Goal: Use online tool/utility: Utilize a website feature to perform a specific function

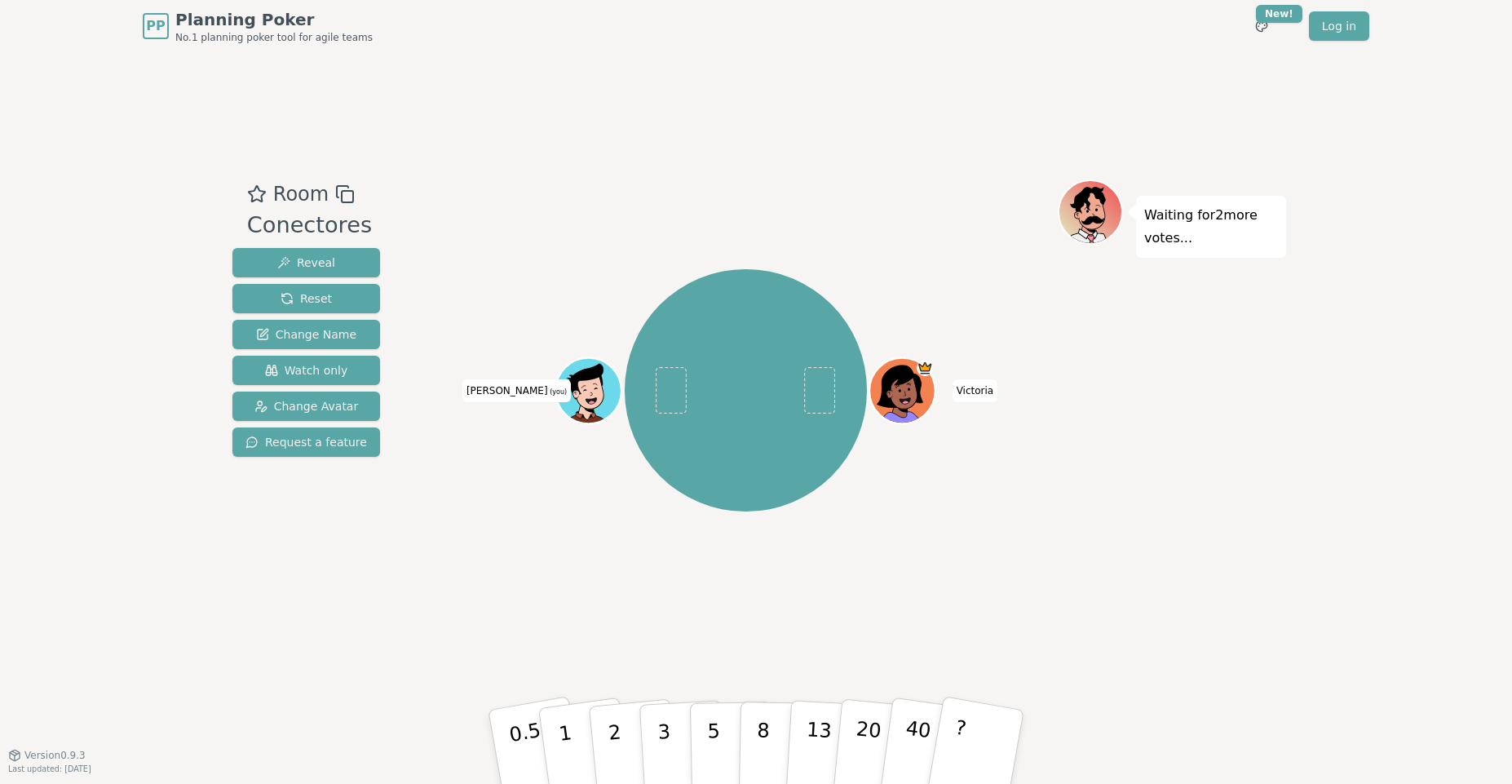
click at [862, 129] on div "Room Conectores Reveal Reset Change Name Watch only Change Avatar Request a fea…" at bounding box center [756, 403] width 1060 height 702
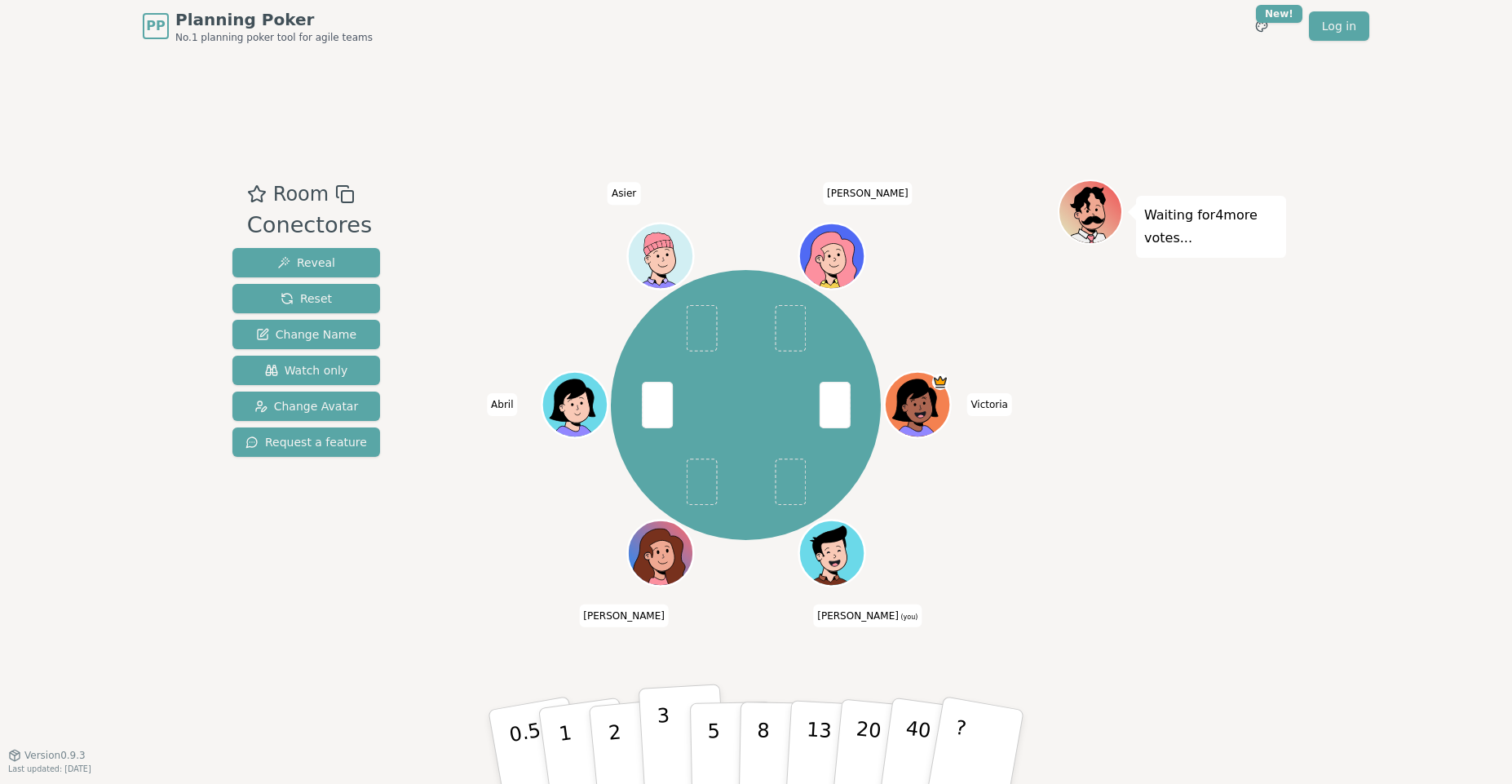
click at [664, 744] on p "3" at bounding box center [666, 748] width 18 height 89
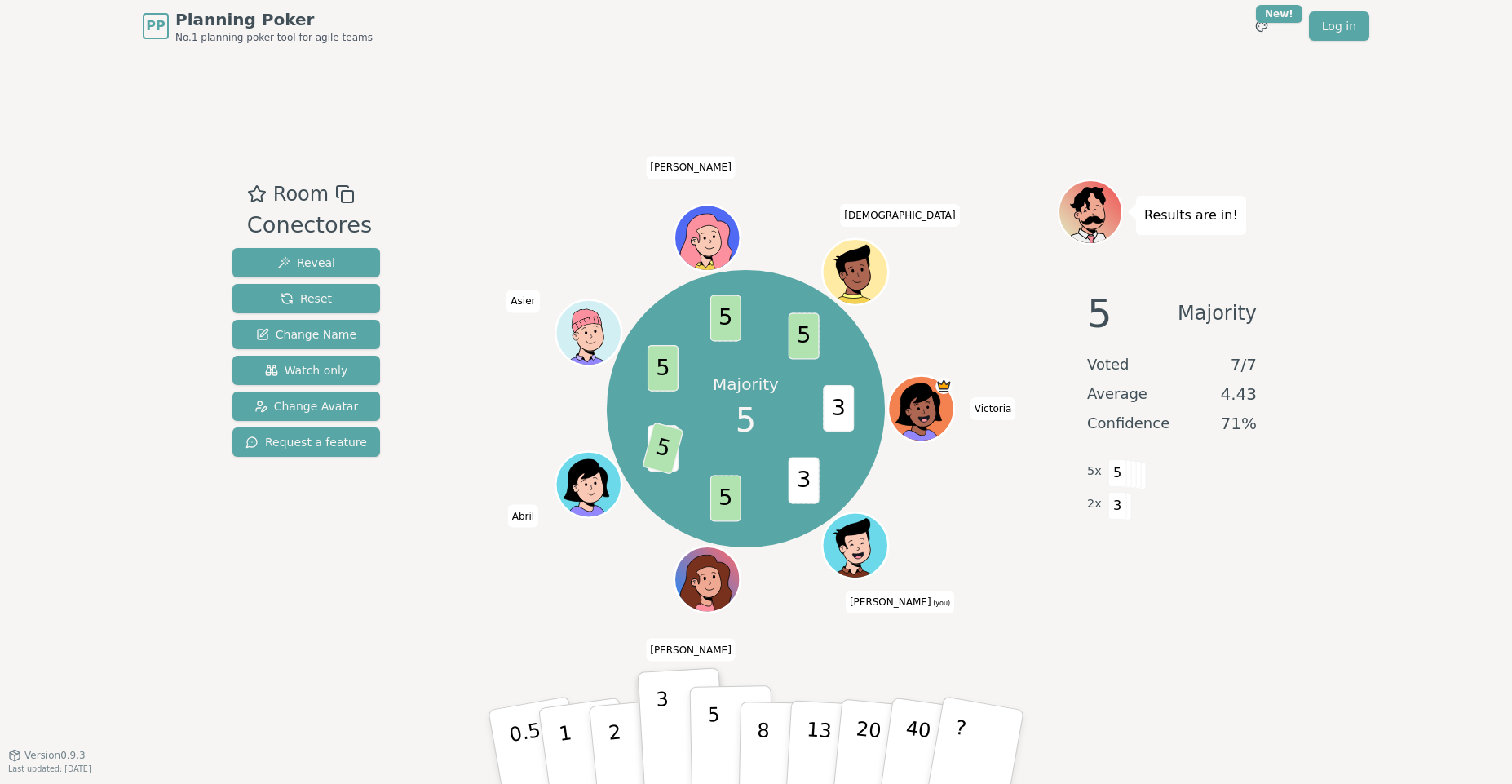
click at [713, 720] on p "5" at bounding box center [714, 746] width 14 height 88
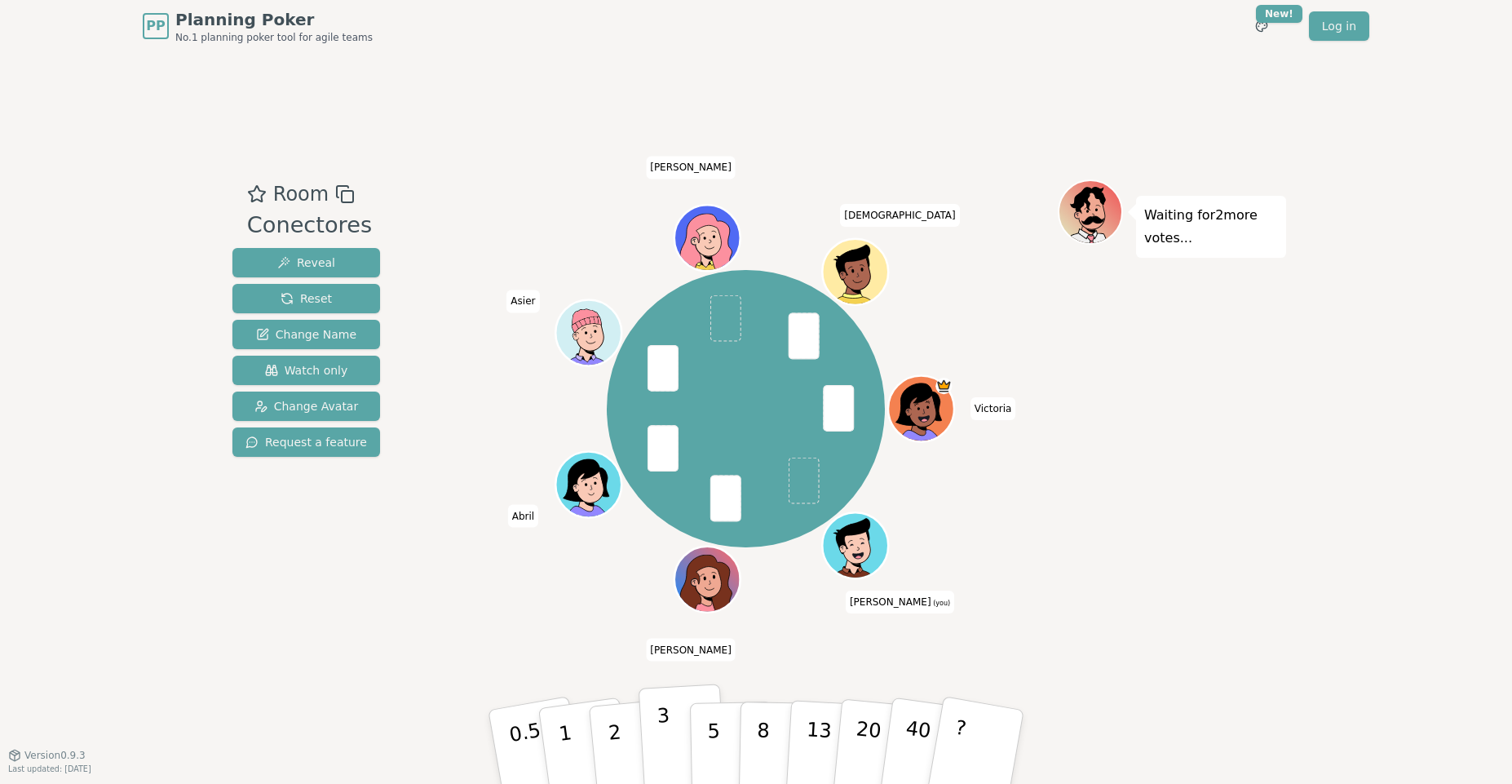
click at [664, 746] on p "3" at bounding box center [666, 748] width 18 height 89
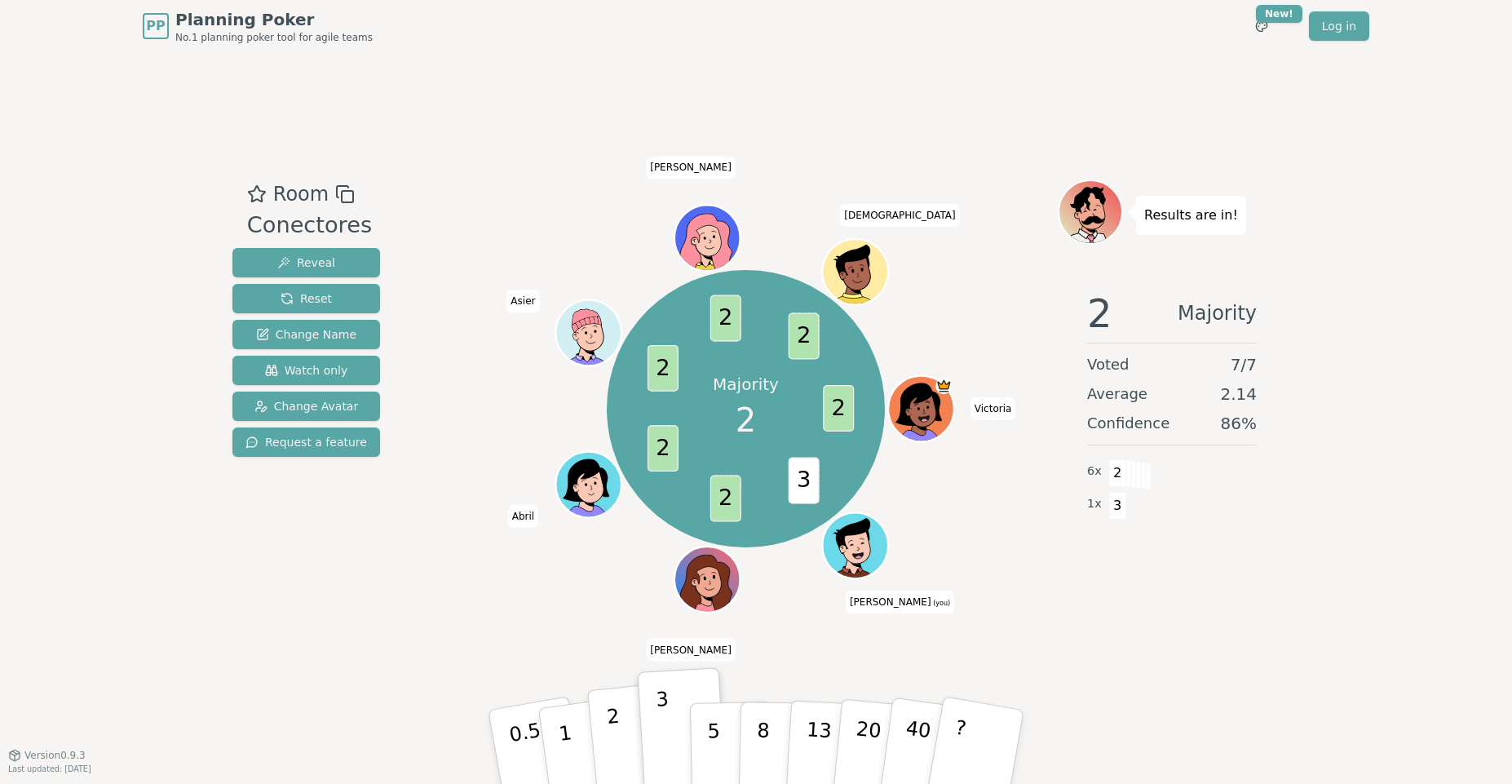
click at [624, 742] on button "2" at bounding box center [634, 746] width 93 height 130
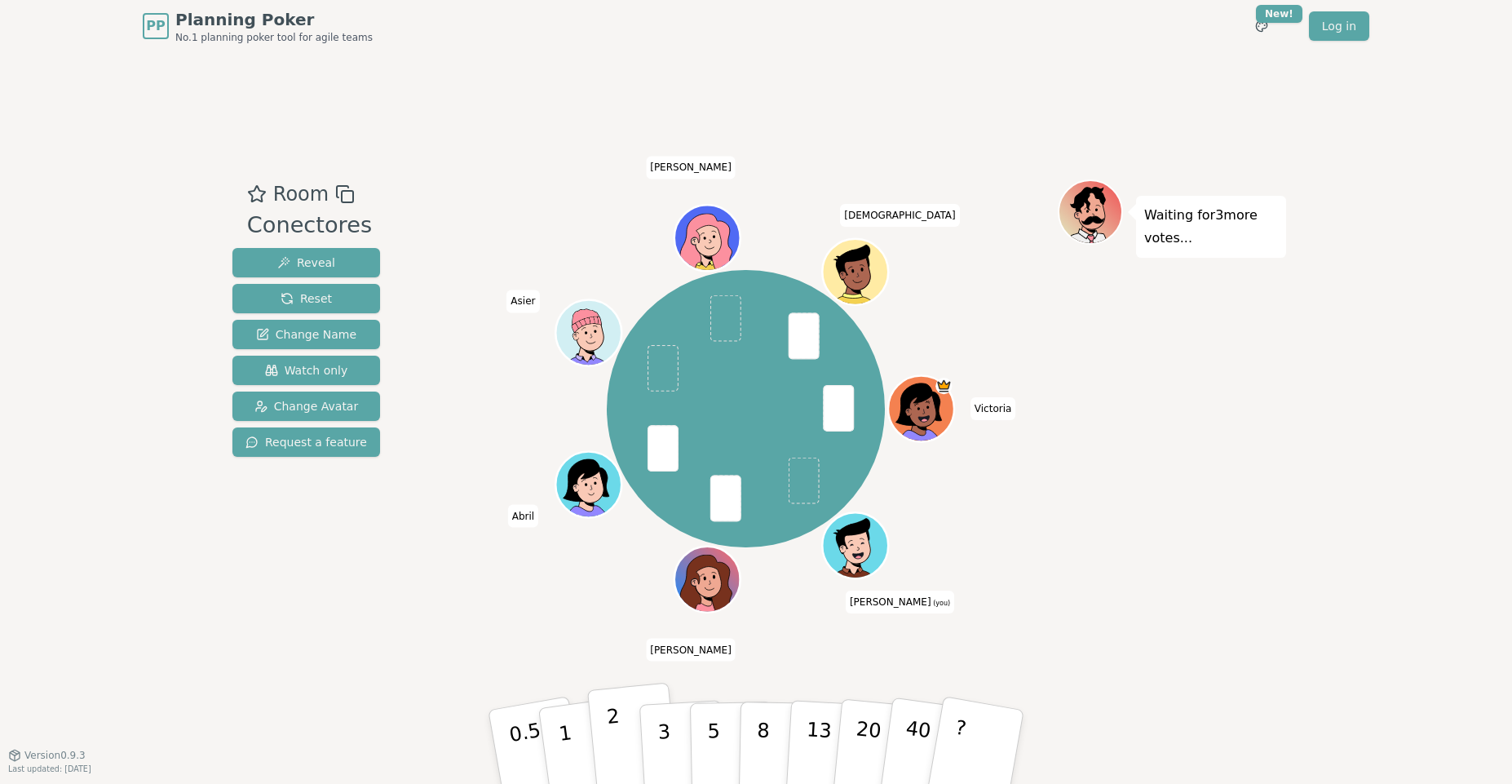
click at [611, 733] on p "2" at bounding box center [616, 749] width 21 height 89
click at [577, 740] on button "1" at bounding box center [584, 747] width 97 height 132
click at [615, 740] on p "2" at bounding box center [616, 749] width 21 height 89
click at [565, 719] on p "1" at bounding box center [568, 749] width 25 height 89
click at [661, 738] on p "3" at bounding box center [666, 748] width 18 height 89
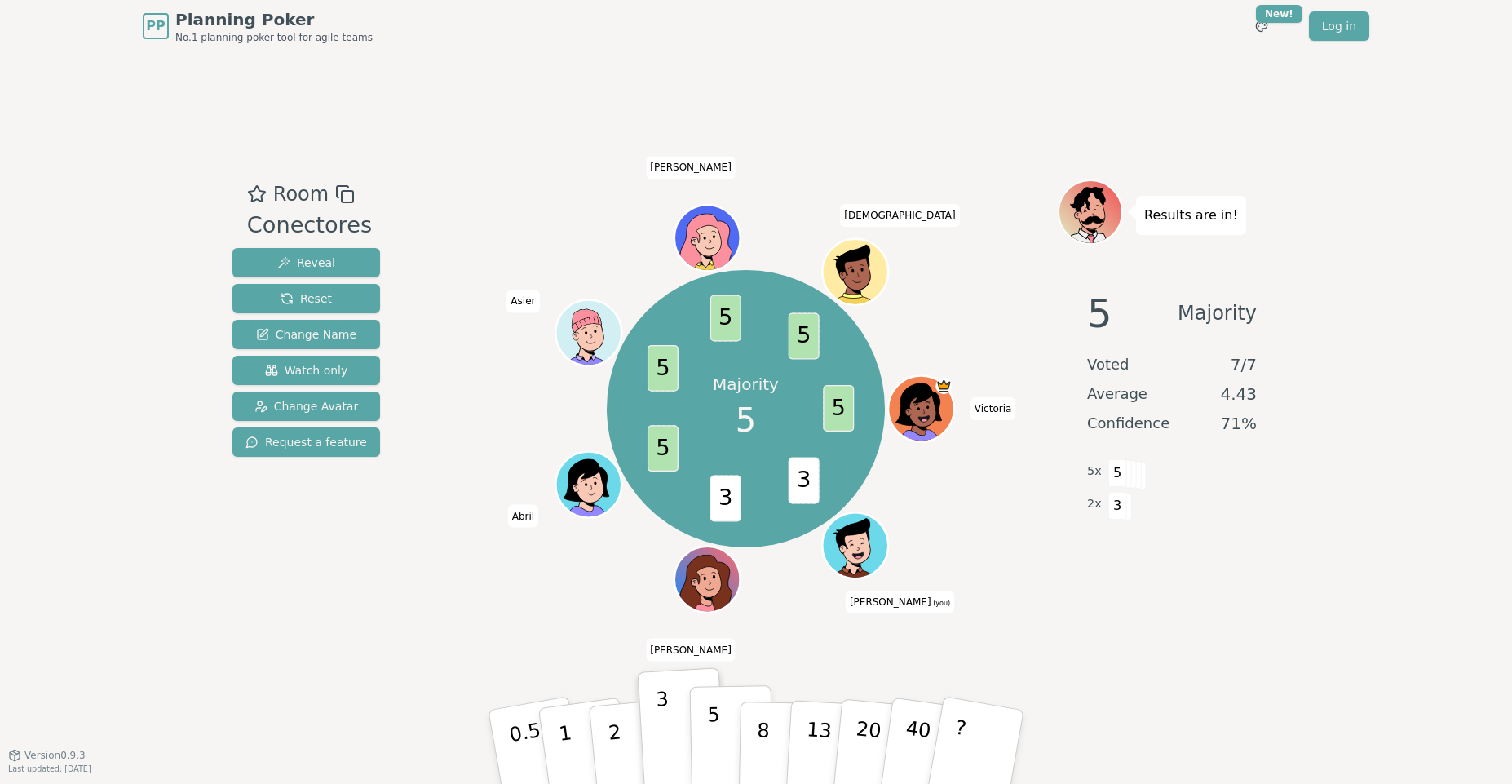
click at [719, 726] on button "5" at bounding box center [732, 746] width 84 height 124
